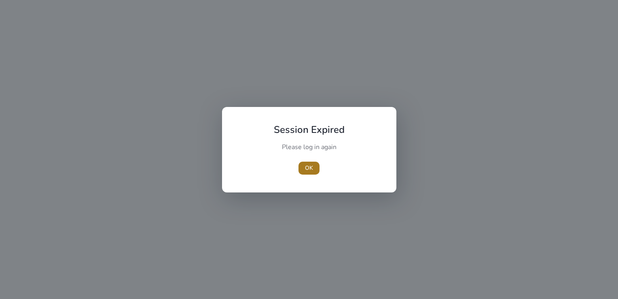
click at [315, 169] on span "button" at bounding box center [309, 167] width 21 height 19
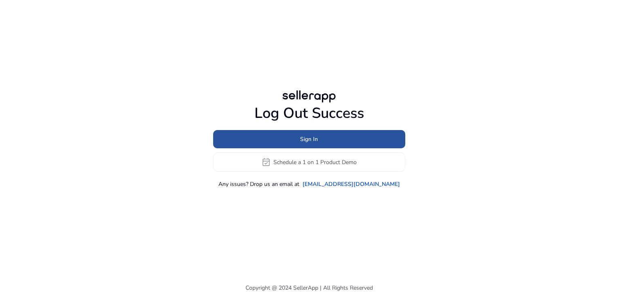
click at [292, 141] on span at bounding box center [309, 138] width 192 height 19
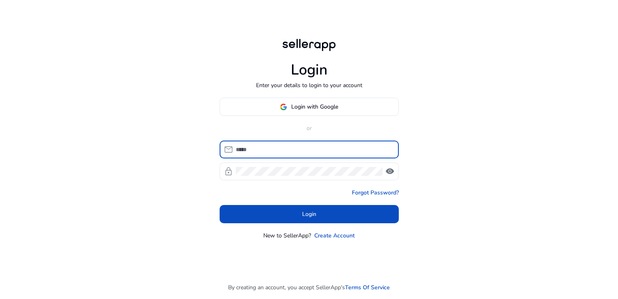
type input "**********"
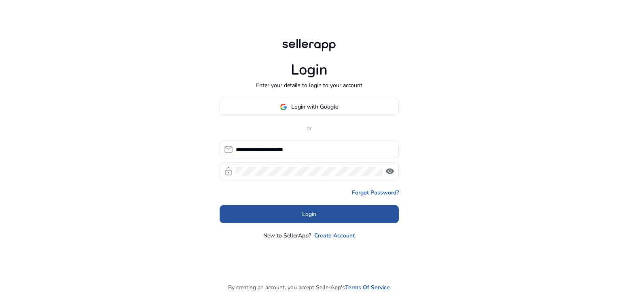
click at [321, 213] on span at bounding box center [309, 213] width 179 height 19
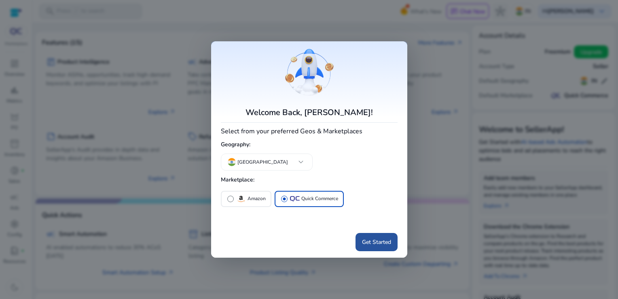
click at [379, 248] on span at bounding box center [377, 241] width 42 height 19
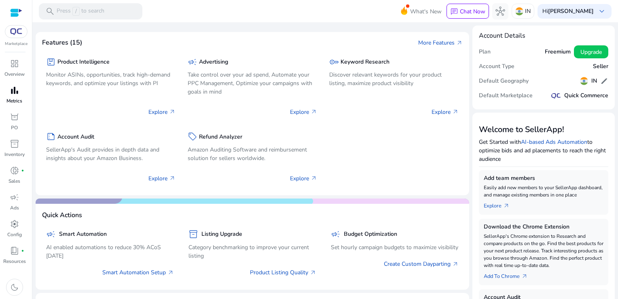
click at [17, 88] on span "bar_chart" at bounding box center [15, 90] width 10 height 10
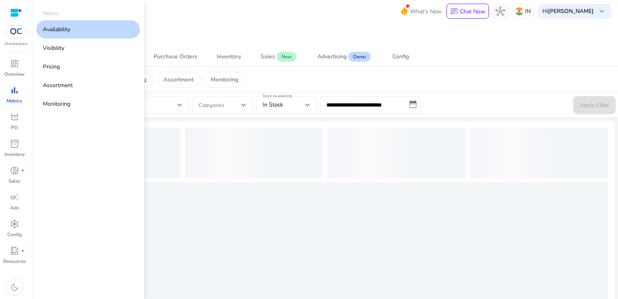
click at [89, 27] on link "Availability" at bounding box center [88, 29] width 104 height 18
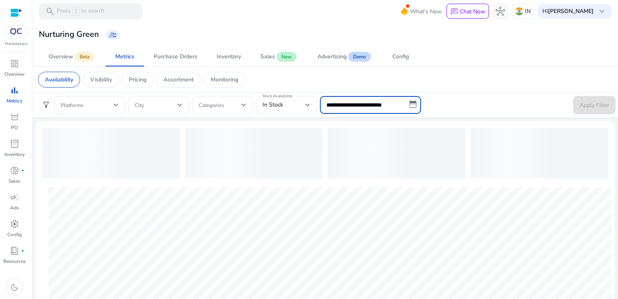
click at [371, 98] on input "**********" at bounding box center [370, 105] width 101 height 18
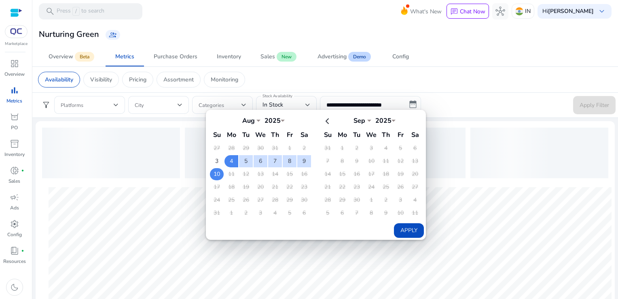
click at [215, 176] on td "10" at bounding box center [217, 174] width 14 height 12
click at [401, 231] on button "Apply" at bounding box center [409, 230] width 30 height 15
type input "**********"
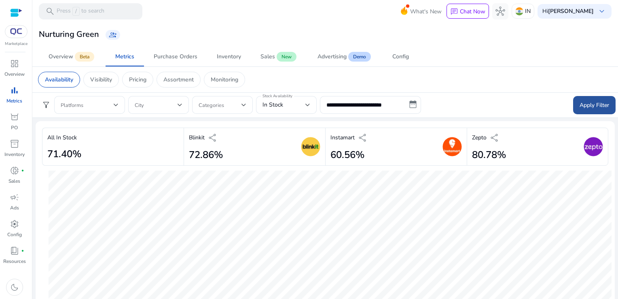
click at [584, 104] on span "Apply Filter" at bounding box center [595, 105] width 30 height 8
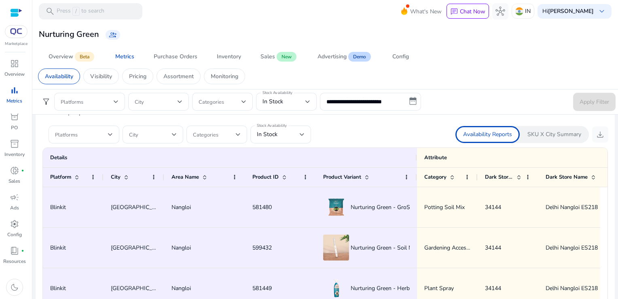
scroll to position [498, 0]
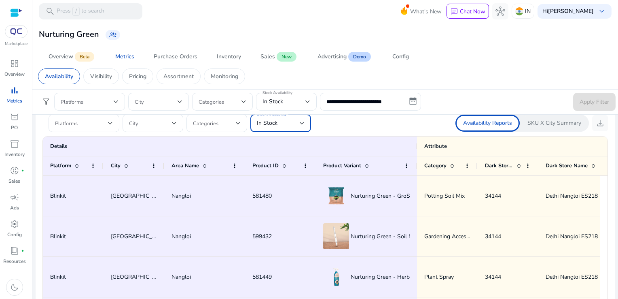
click at [271, 125] on span "In Stock" at bounding box center [267, 123] width 21 height 8
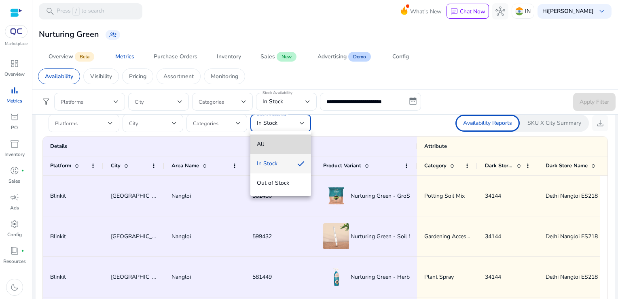
click at [269, 141] on span "All" at bounding box center [281, 144] width 48 height 9
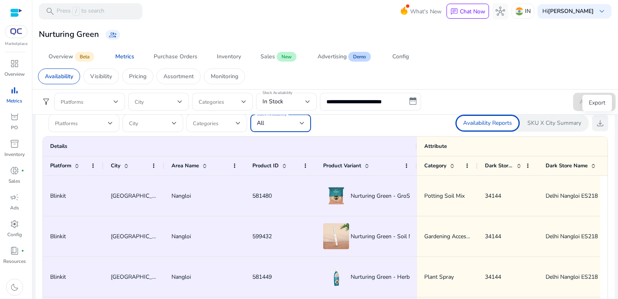
click at [595, 124] on span "download" at bounding box center [600, 123] width 10 height 10
